Goal: Information Seeking & Learning: Learn about a topic

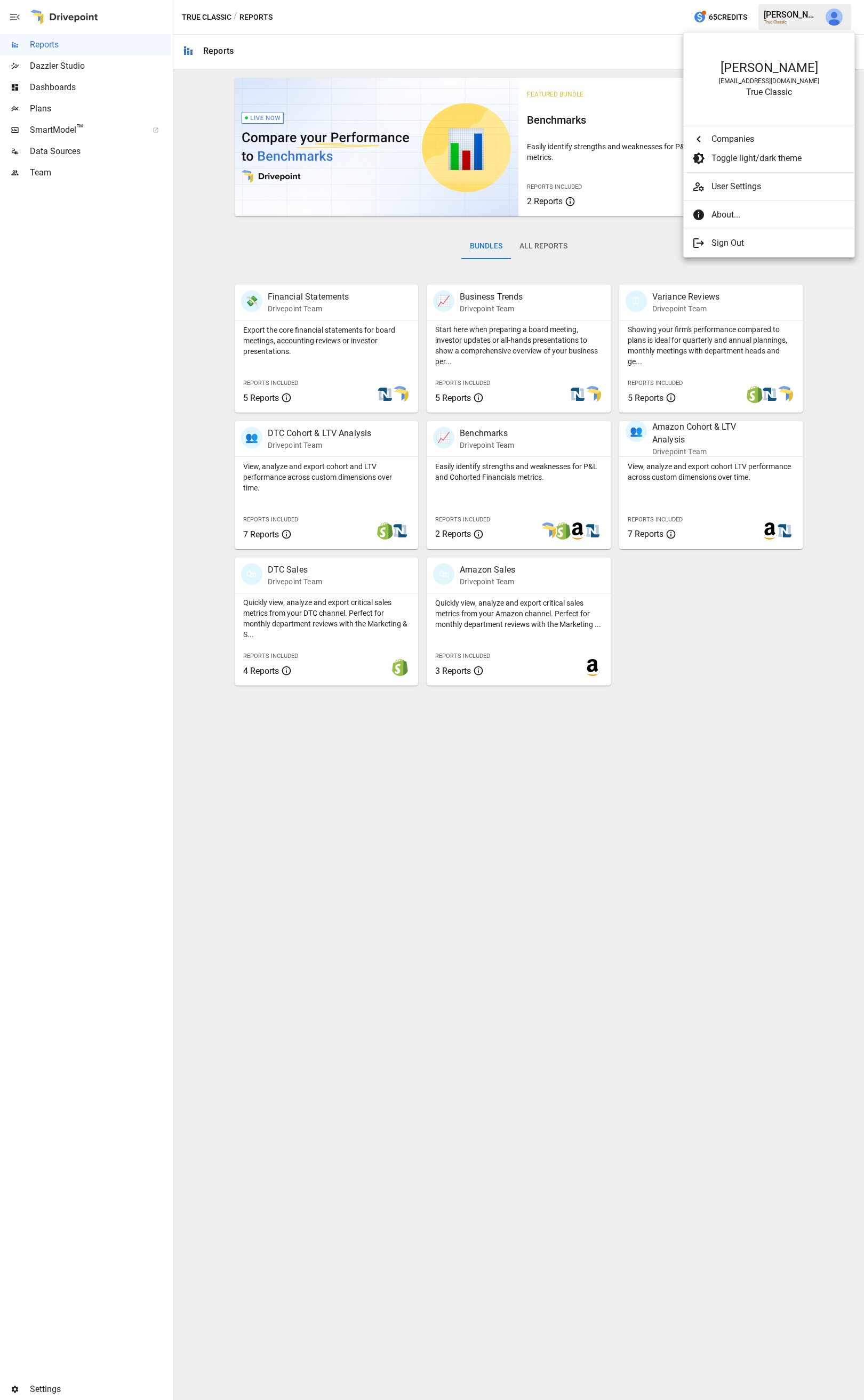
click at [312, 301] on div at bounding box center [432, 700] width 864 height 1400
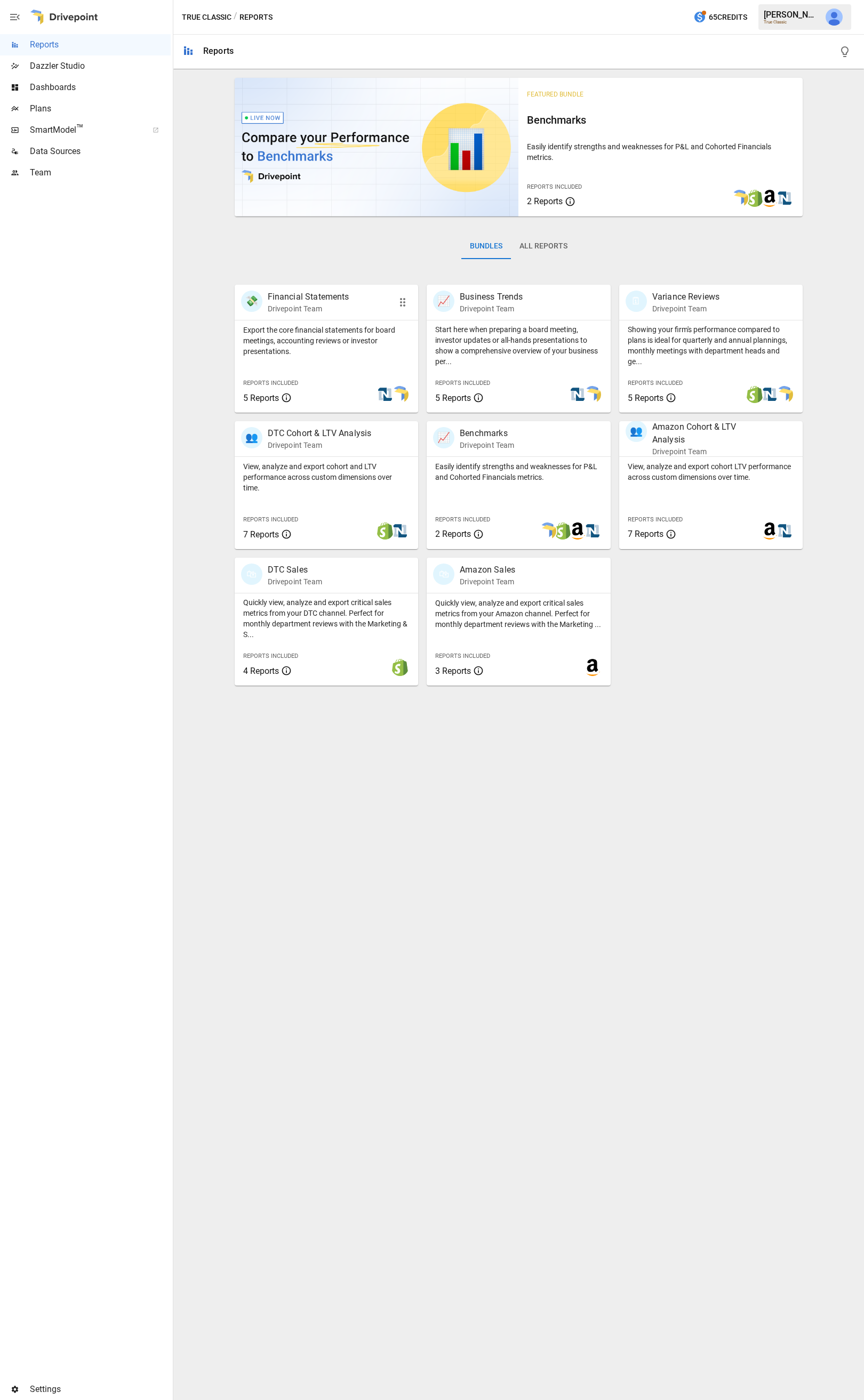
click at [301, 302] on p "Financial Statements" at bounding box center [308, 297] width 81 height 13
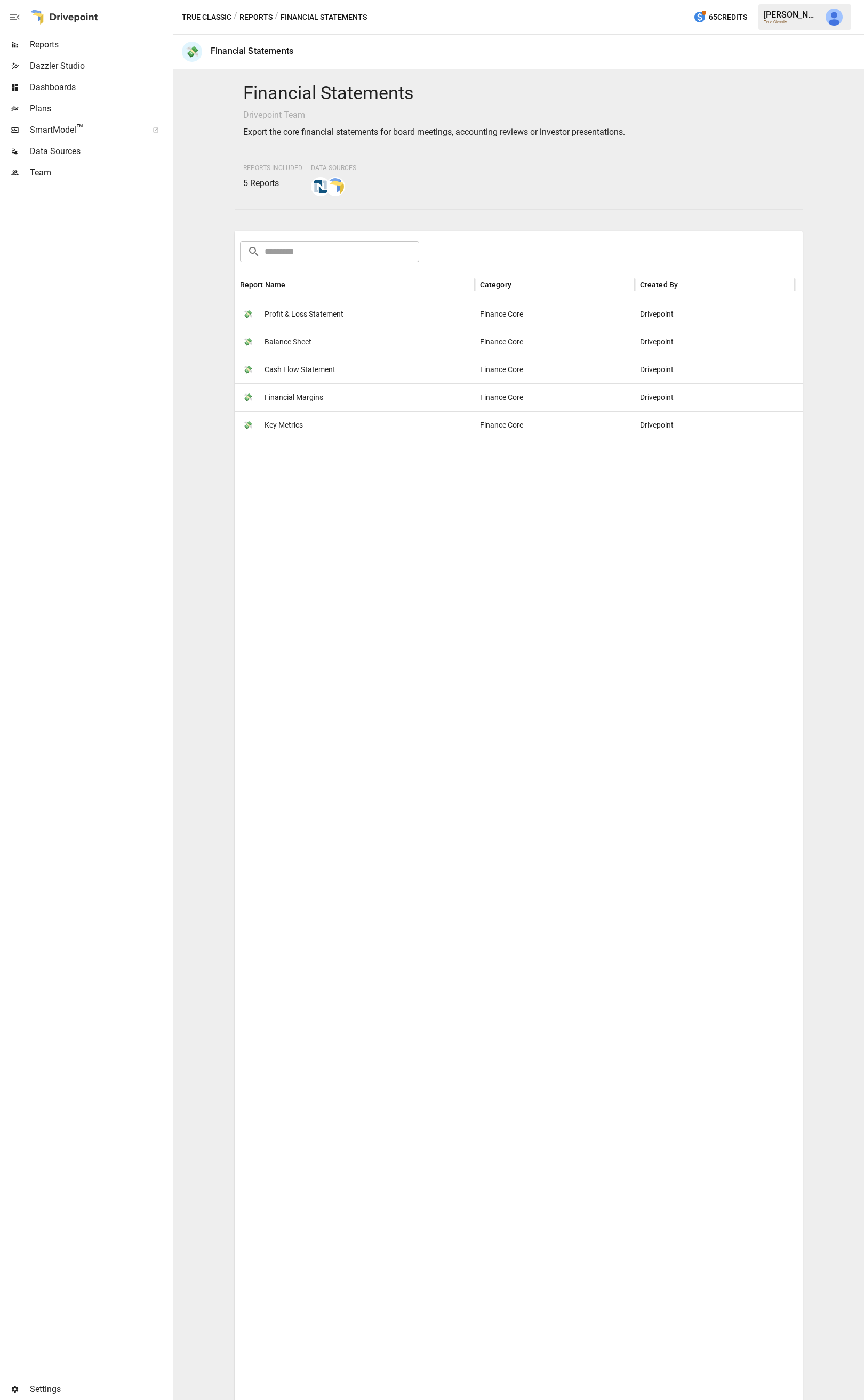
click at [291, 311] on span "Profit & Loss Statement" at bounding box center [304, 314] width 79 height 27
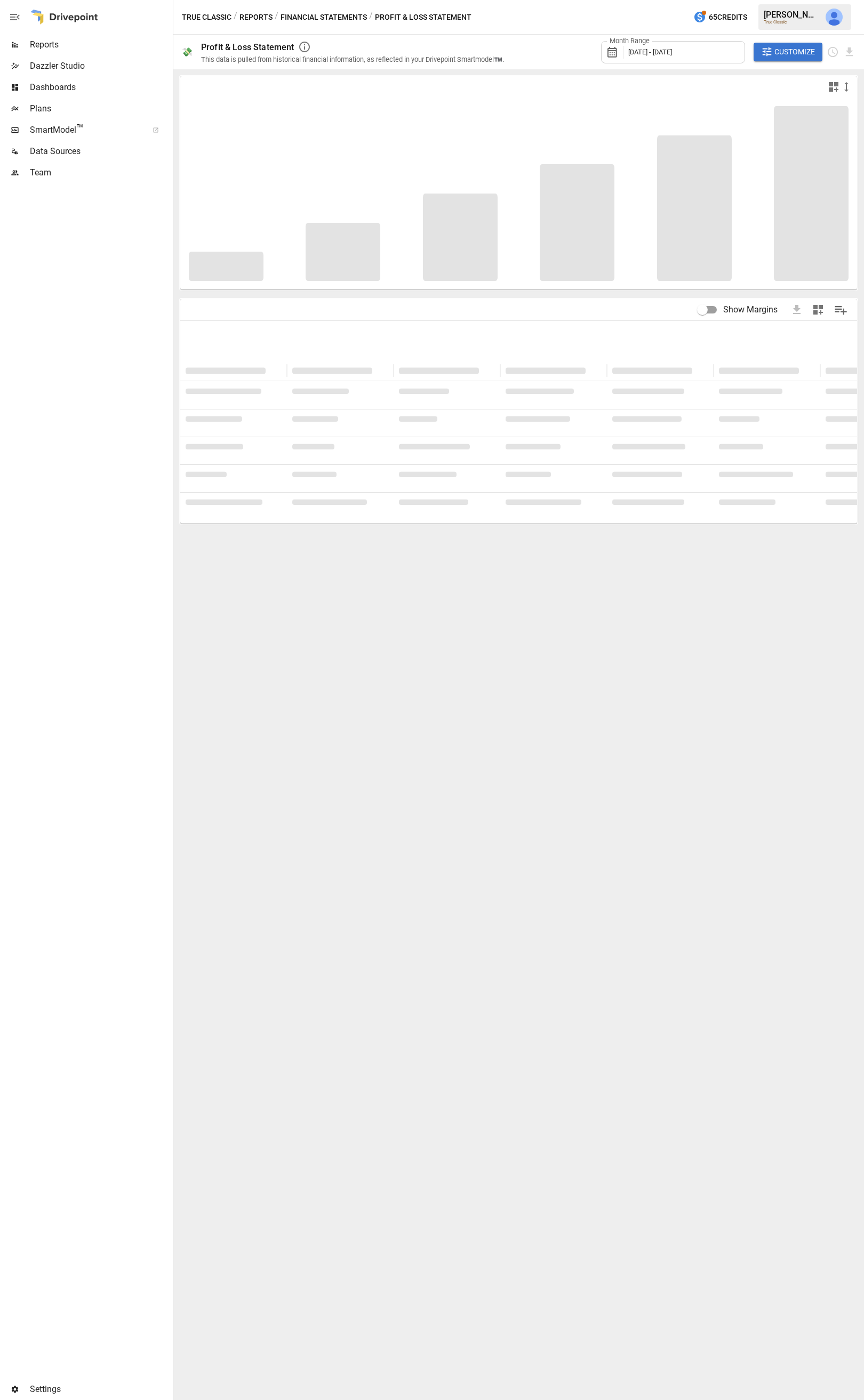
click at [827, 11] on img "Jack Barned" at bounding box center [834, 17] width 17 height 17
click at [833, 20] on div at bounding box center [432, 700] width 864 height 1400
click at [727, 125] on icon at bounding box center [729, 122] width 10 height 7
